Goal: Task Accomplishment & Management: Manage account settings

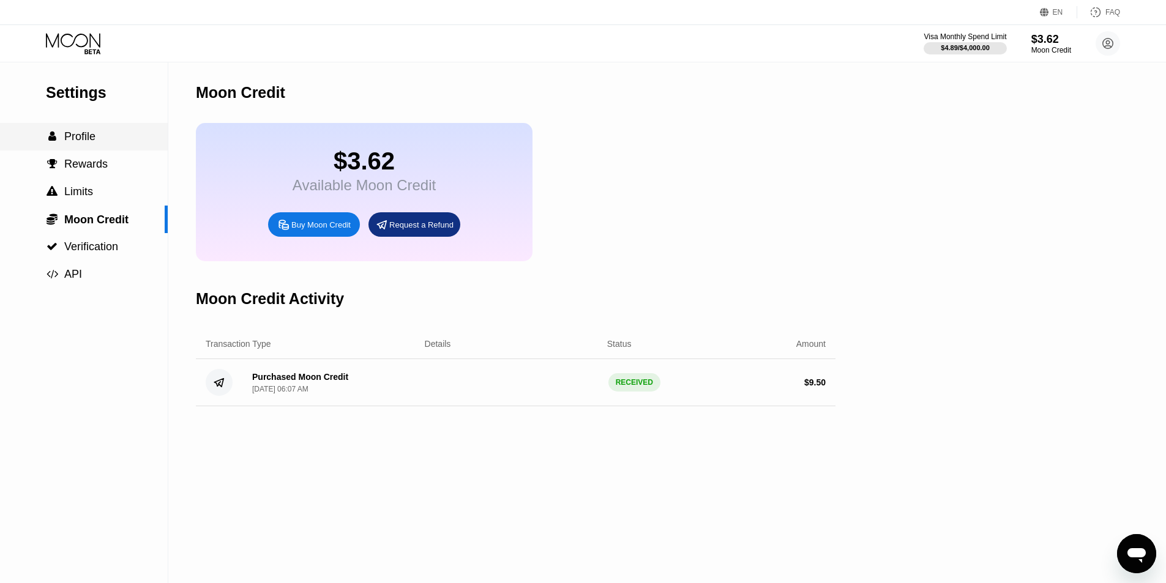
click at [86, 138] on span "Profile" at bounding box center [79, 136] width 31 height 12
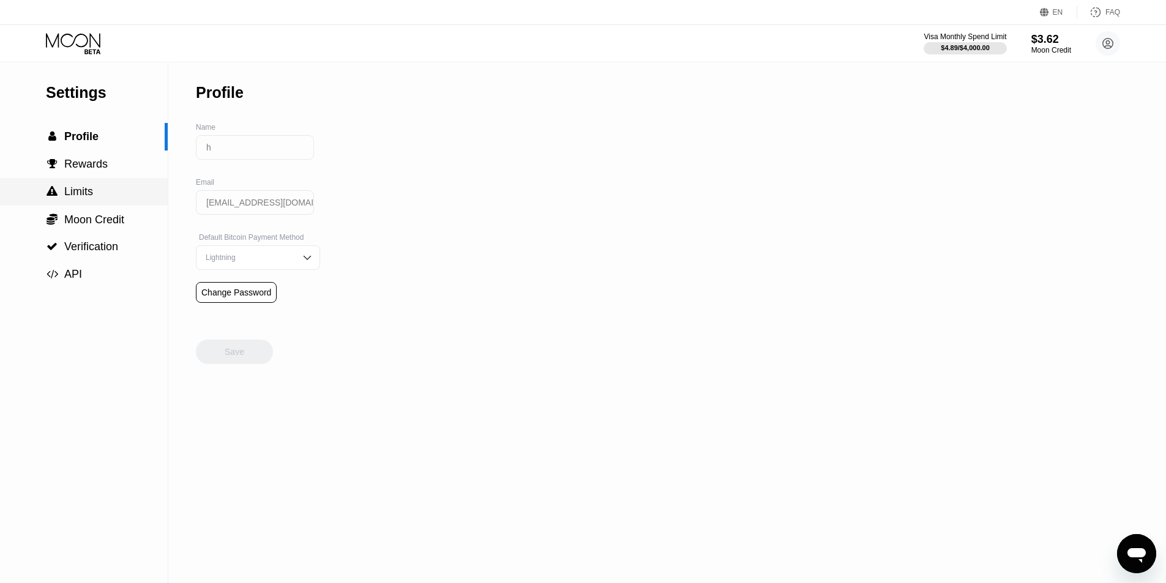
click at [97, 198] on div " Limits" at bounding box center [84, 191] width 168 height 13
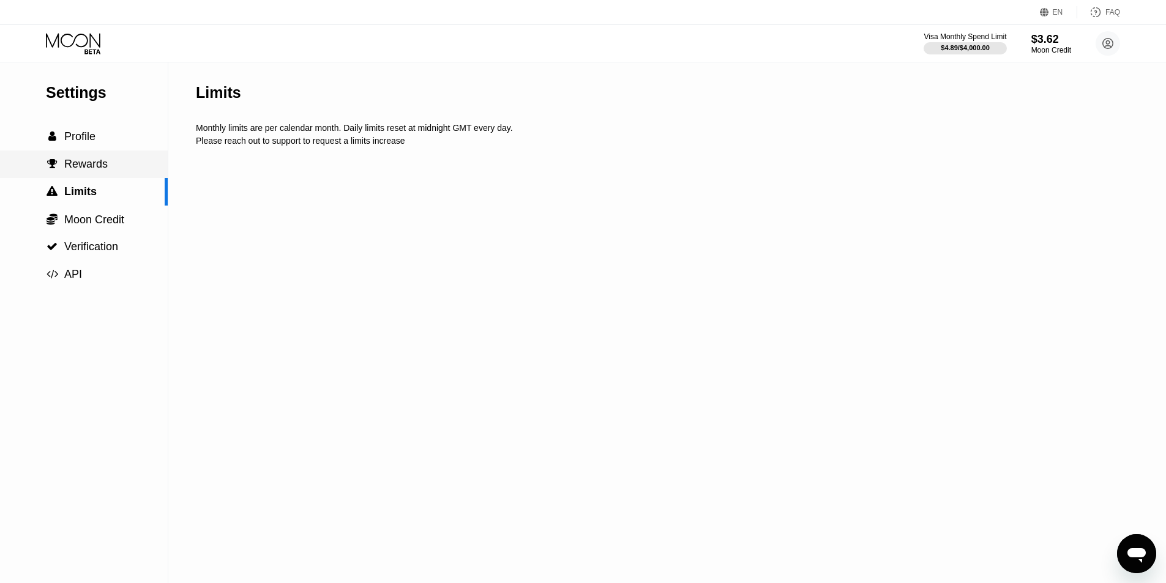
click at [96, 170] on span "Rewards" at bounding box center [85, 164] width 43 height 12
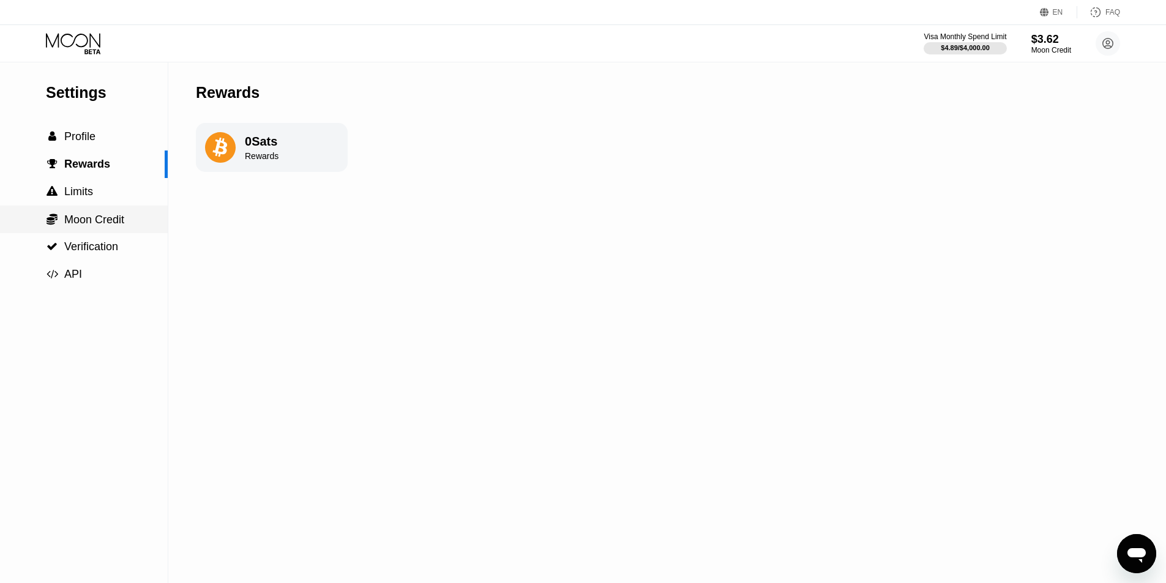
click at [103, 226] on span "Moon Credit" at bounding box center [94, 220] width 60 height 12
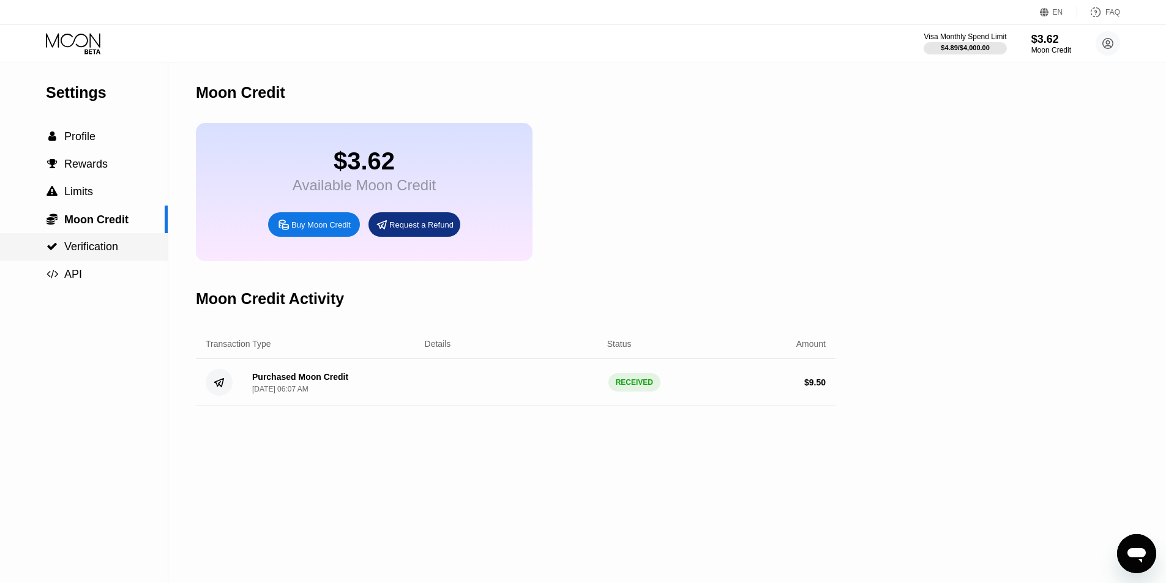
click at [103, 248] on span "Verification" at bounding box center [91, 247] width 54 height 12
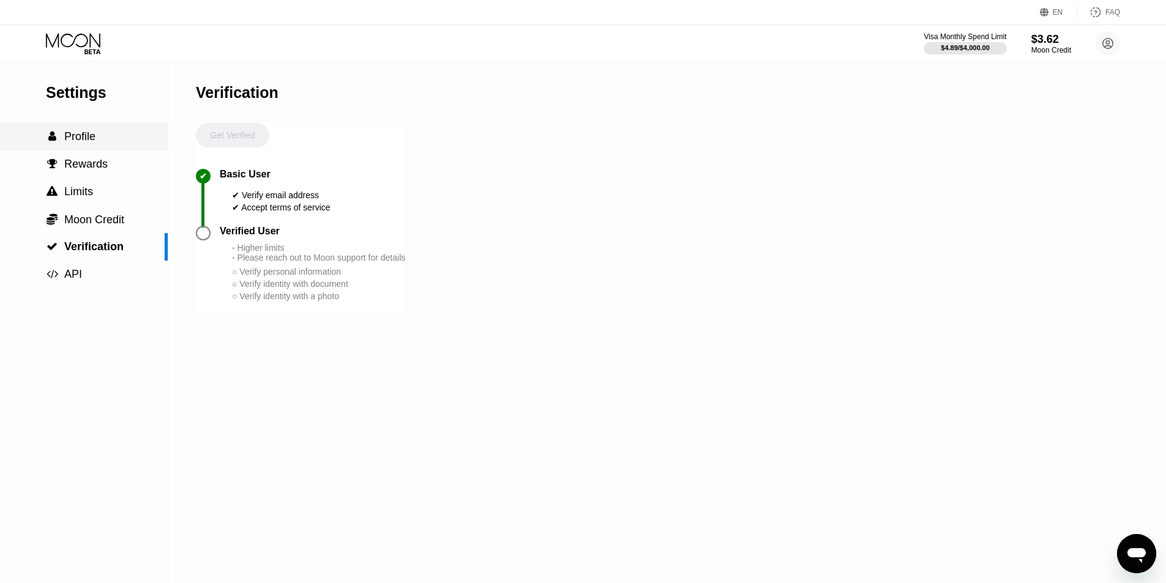
click at [84, 141] on span "Profile" at bounding box center [79, 136] width 31 height 12
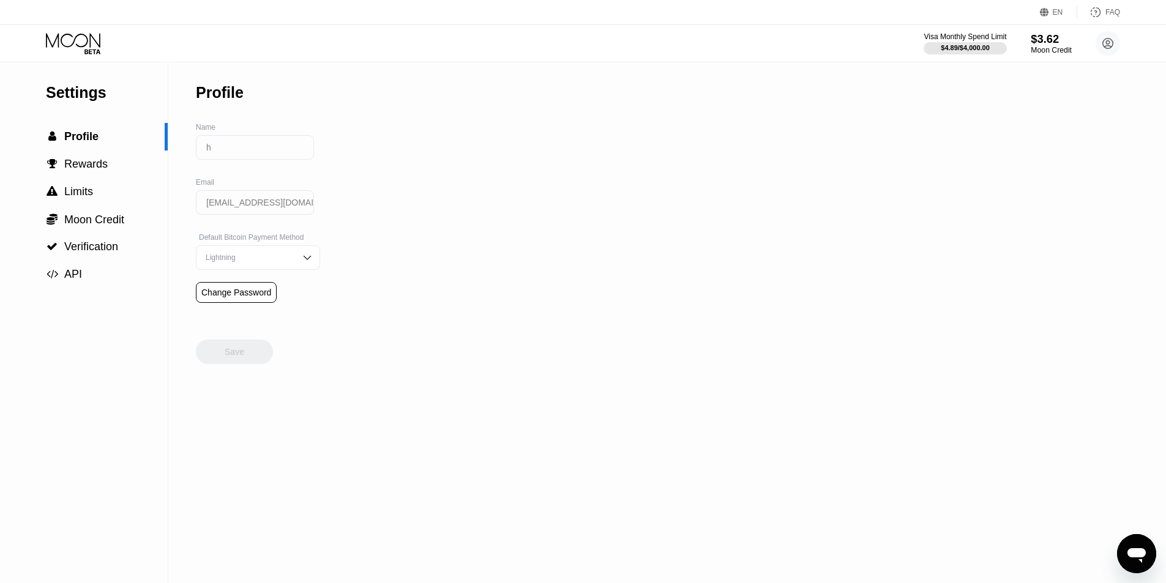
click at [1045, 41] on div "$3.62" at bounding box center [1051, 38] width 41 height 13
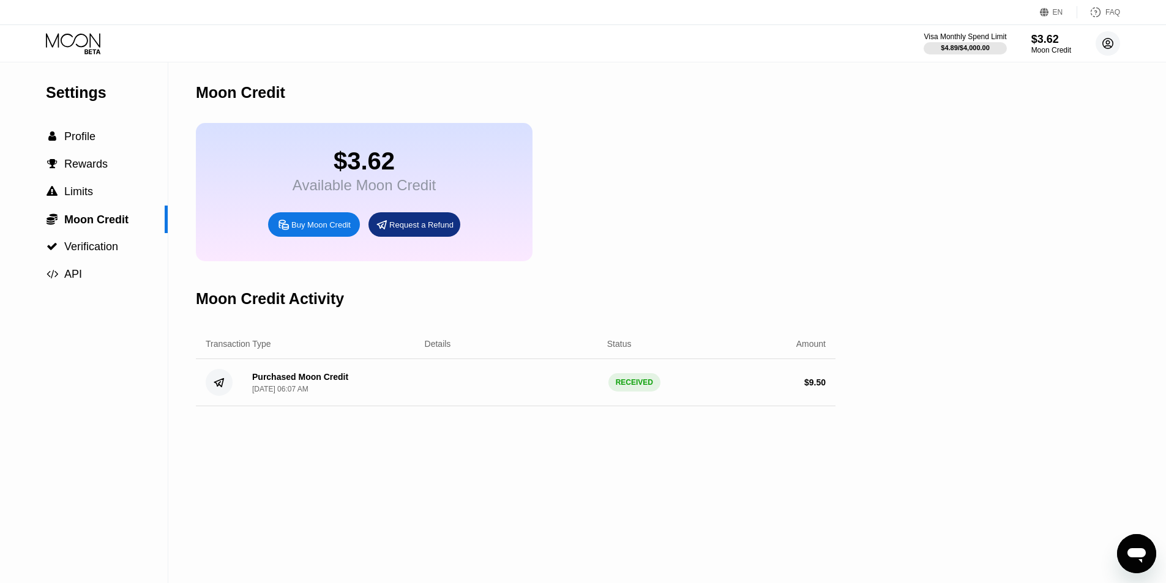
click at [1114, 37] on circle at bounding box center [1108, 43] width 24 height 24
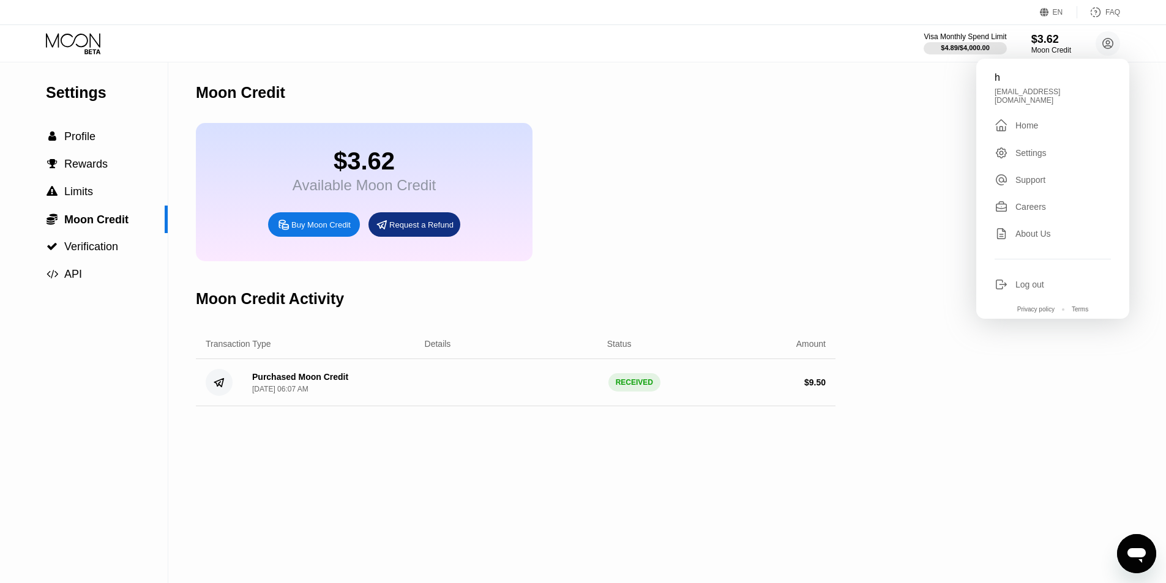
click at [903, 131] on div "Settings  Profile  Rewards  Limits  Moon Credit  Verification  API Moon C…" at bounding box center [583, 322] width 1166 height 521
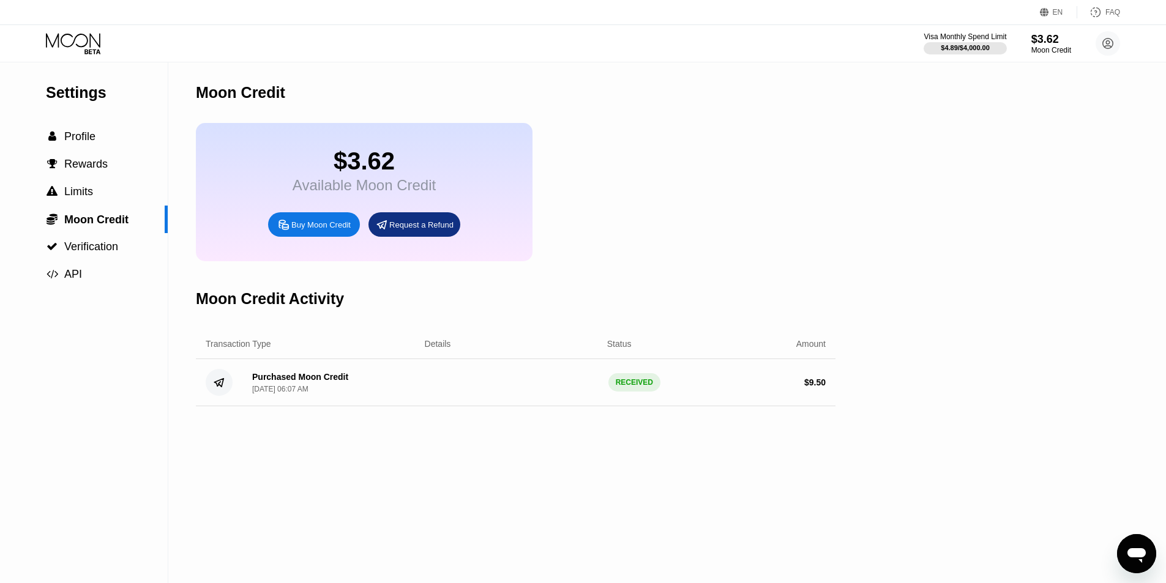
click at [953, 40] on div "Visa Monthly Spend Limit" at bounding box center [965, 36] width 83 height 9
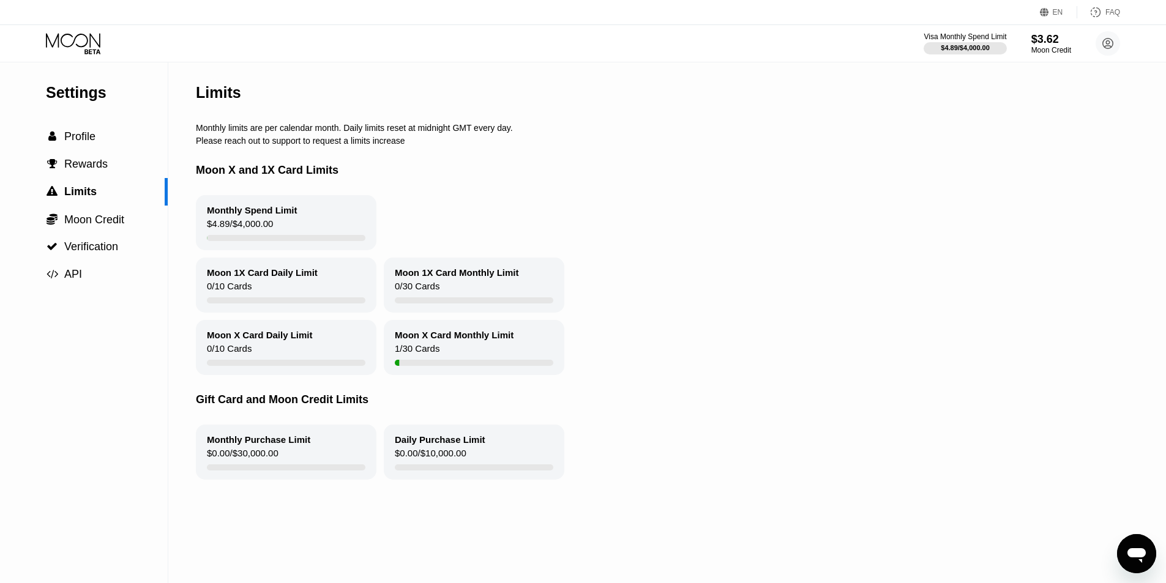
click at [1034, 44] on div "$3.62" at bounding box center [1052, 39] width 40 height 13
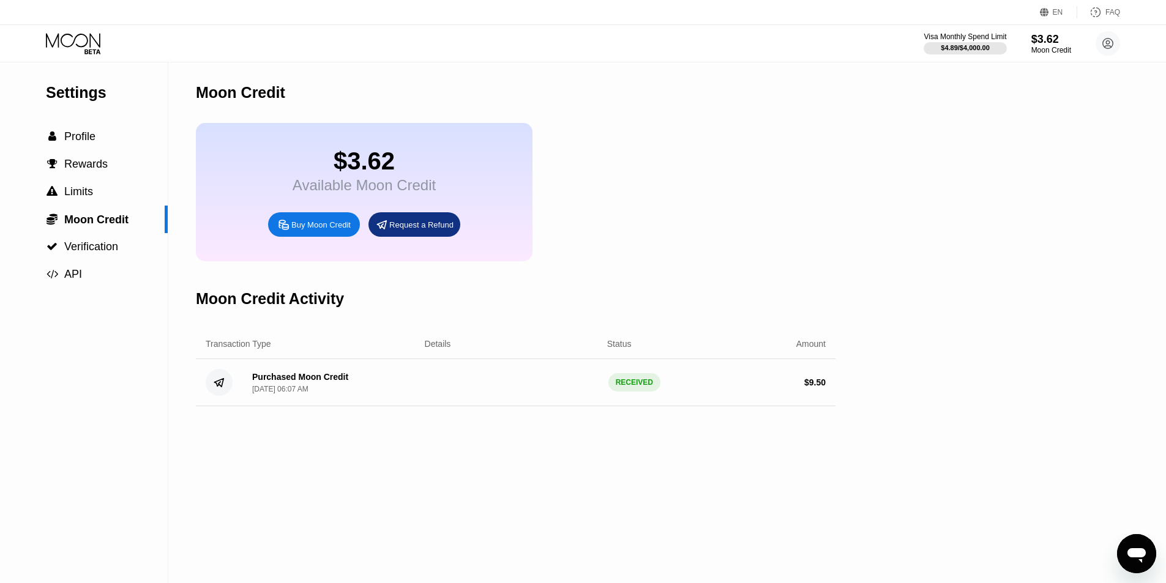
click at [83, 45] on icon at bounding box center [74, 43] width 57 height 21
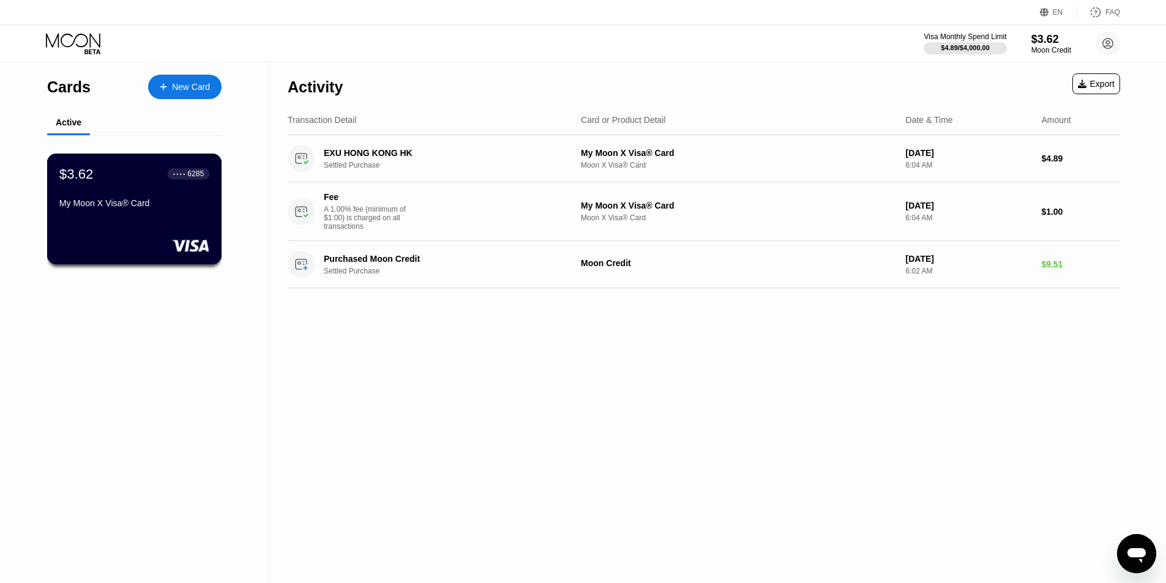
click at [146, 213] on div "My Moon X Visa® Card" at bounding box center [134, 205] width 150 height 15
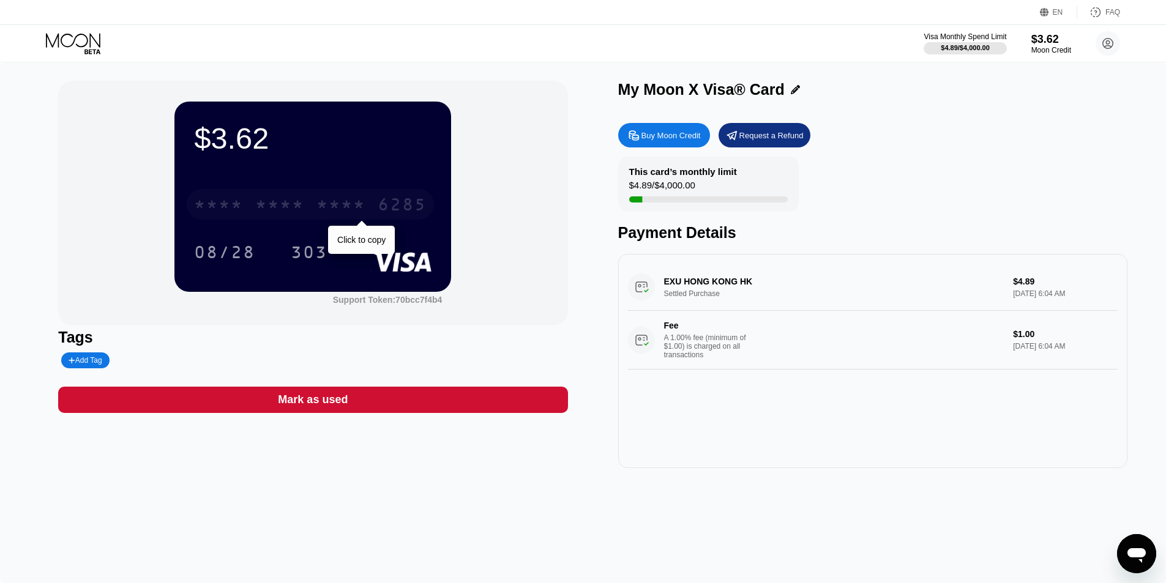
click at [270, 214] on div "* * * *" at bounding box center [279, 207] width 49 height 20
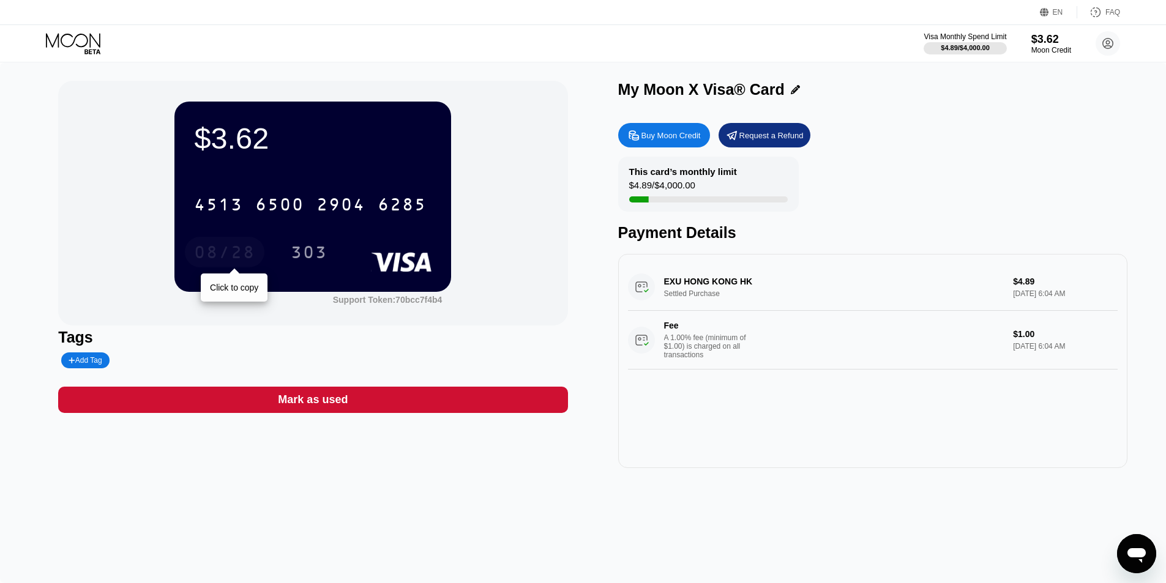
click at [212, 246] on div "08/28" at bounding box center [224, 254] width 61 height 20
click at [332, 258] on div "303" at bounding box center [309, 252] width 55 height 31
